Goal: Find specific fact: Find specific fact

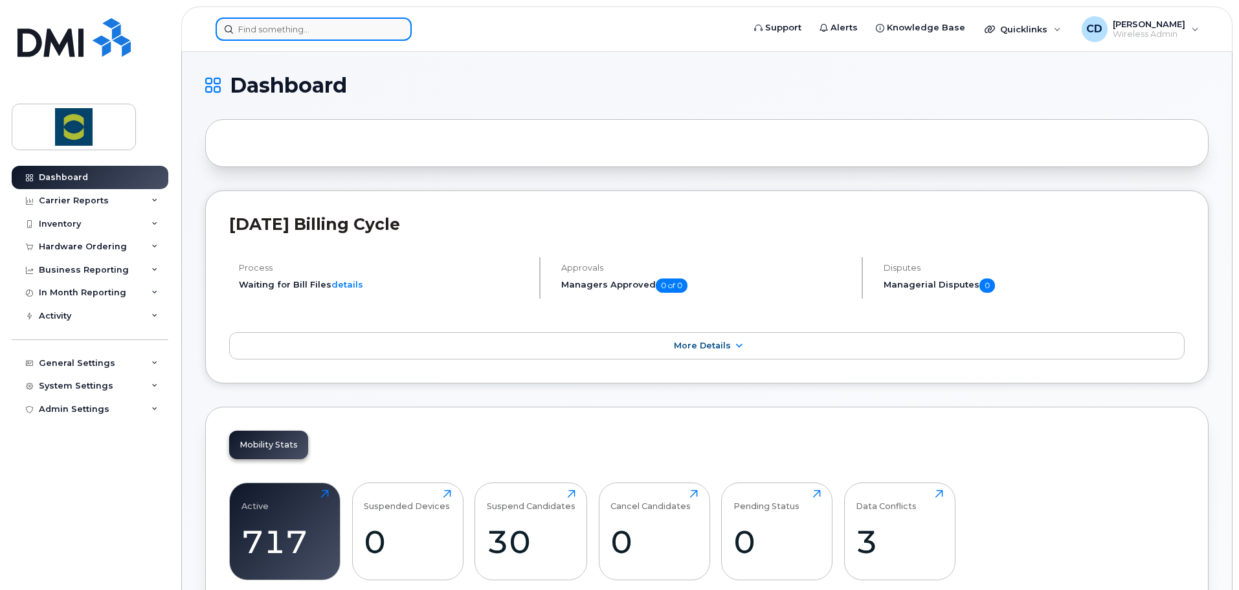
click at [298, 25] on input at bounding box center [313, 28] width 196 height 23
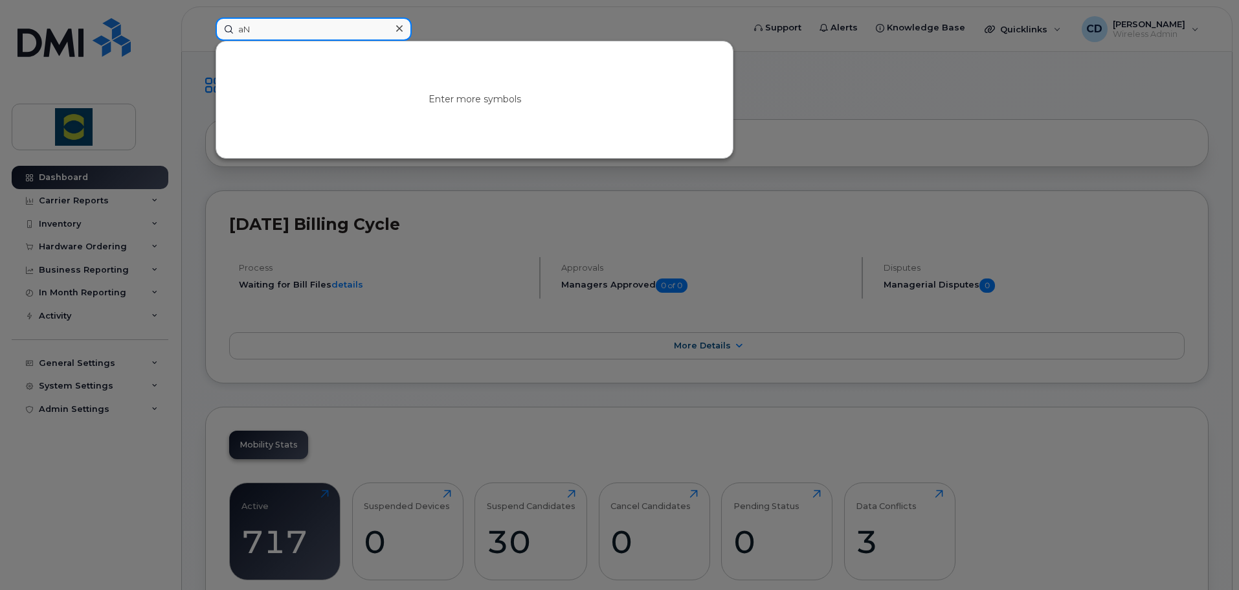
type input "a"
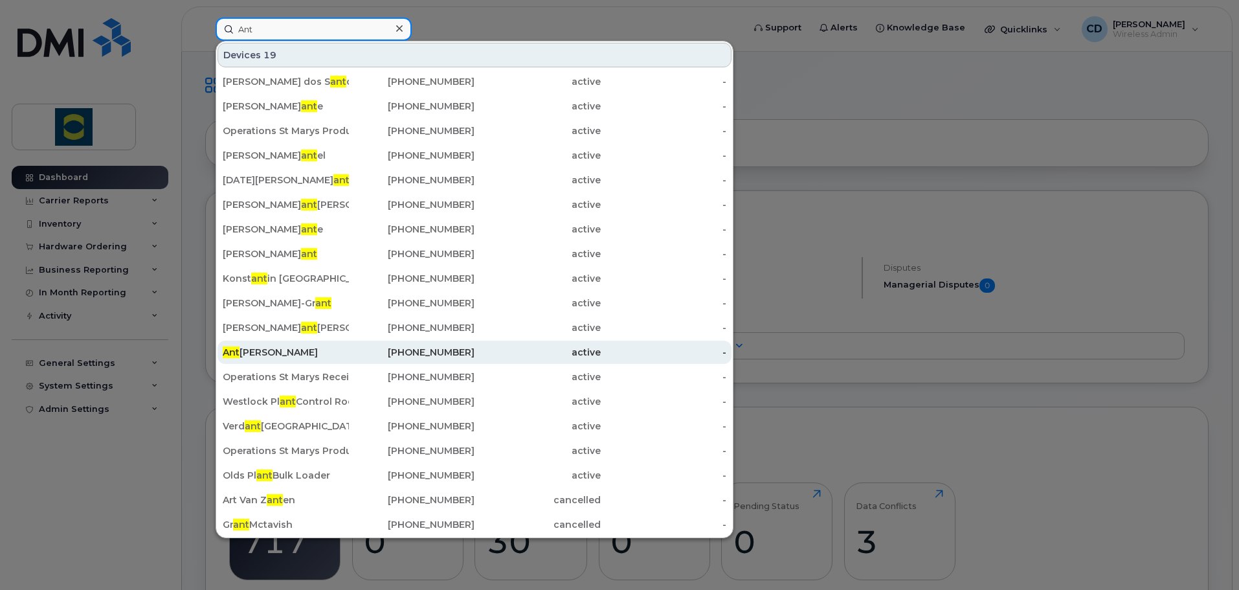
type input "Ant"
click at [277, 350] on div "Ant [PERSON_NAME]" at bounding box center [286, 352] width 126 height 13
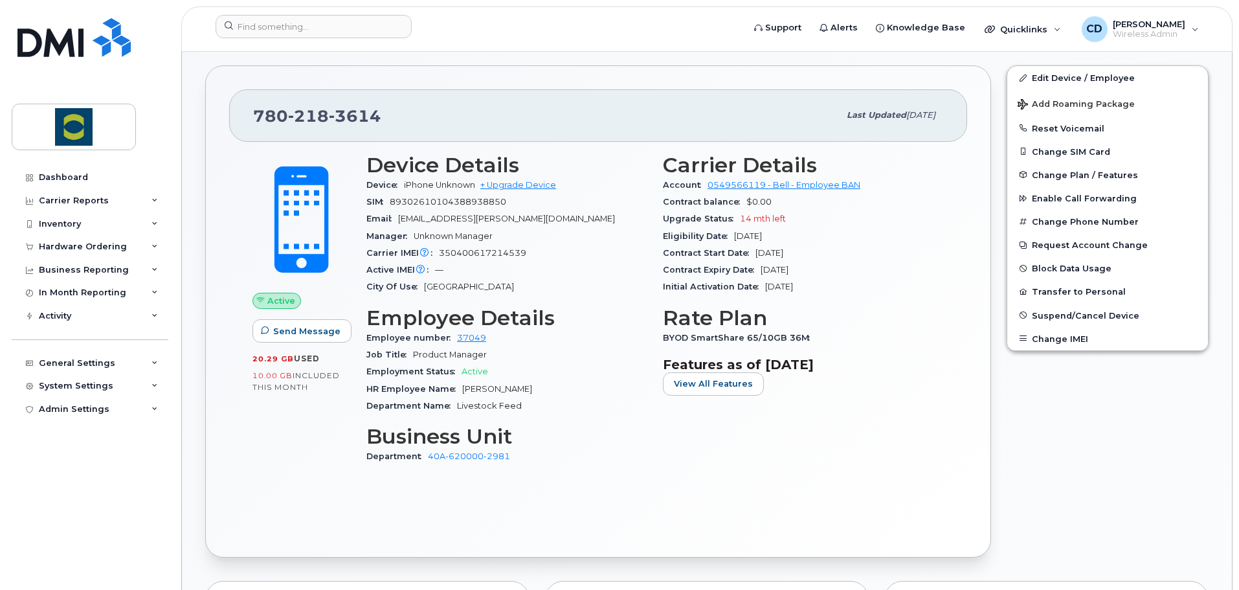
scroll to position [259, 0]
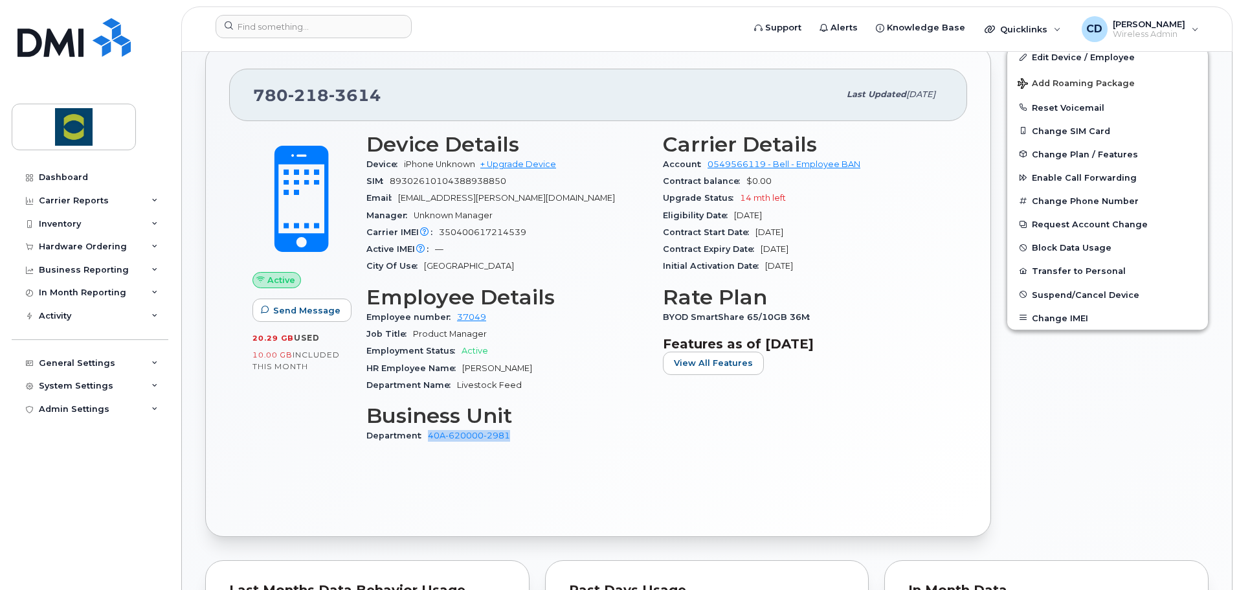
drag, startPoint x: 518, startPoint y: 433, endPoint x: 426, endPoint y: 433, distance: 91.2
click at [426, 433] on div "Department 40A-620000-2981" at bounding box center [506, 435] width 281 height 17
copy link "40A-620000-2981"
click at [561, 449] on div "Device Details Device iPhone Unknown + Upgrade Device SIM 89302610104388938850 …" at bounding box center [506, 294] width 296 height 338
drag, startPoint x: 366, startPoint y: 414, endPoint x: 515, endPoint y: 438, distance: 150.7
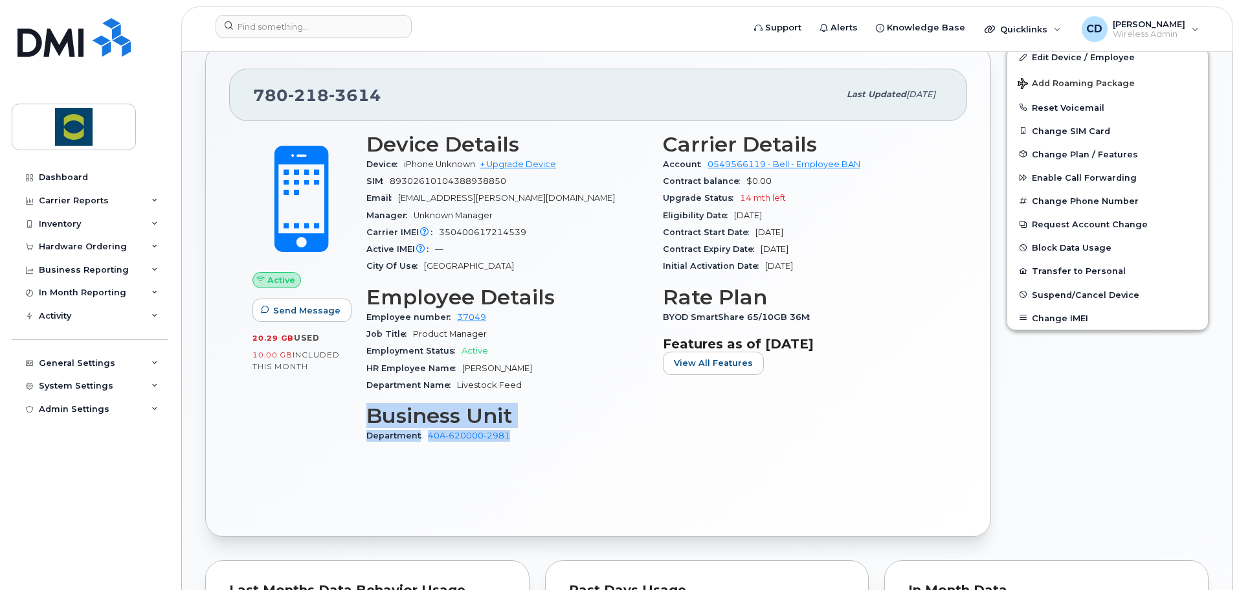
click at [515, 438] on section "Business Unit Department 40A-620000-2981" at bounding box center [506, 424] width 281 height 40
copy section "Business Unit Department 40A-620000-2981"
